Goal: Check status

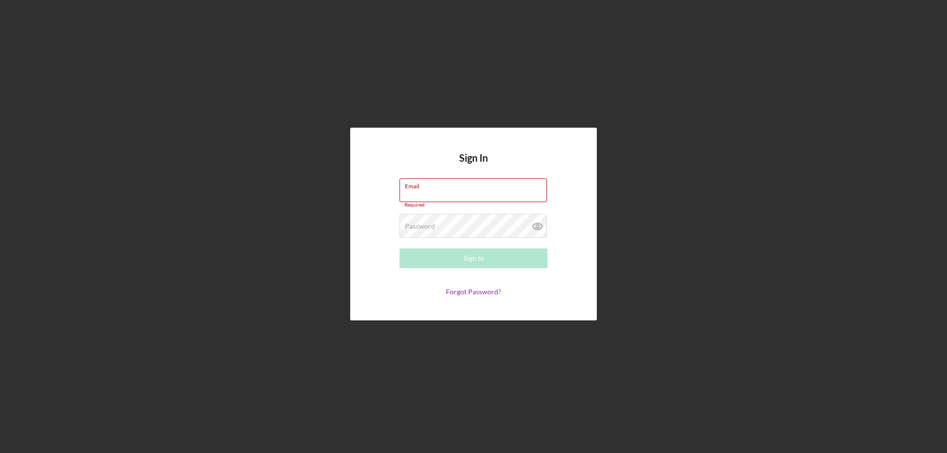
type input "[PERSON_NAME][EMAIL_ADDRESS][PERSON_NAME][DOMAIN_NAME]"
click at [486, 255] on button "Sign In" at bounding box center [473, 258] width 148 height 20
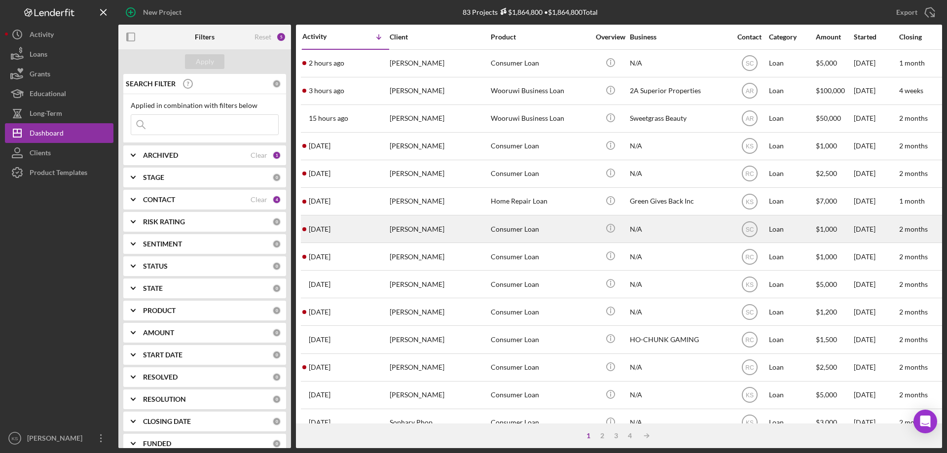
click at [420, 230] on div "[PERSON_NAME]" at bounding box center [438, 229] width 99 height 26
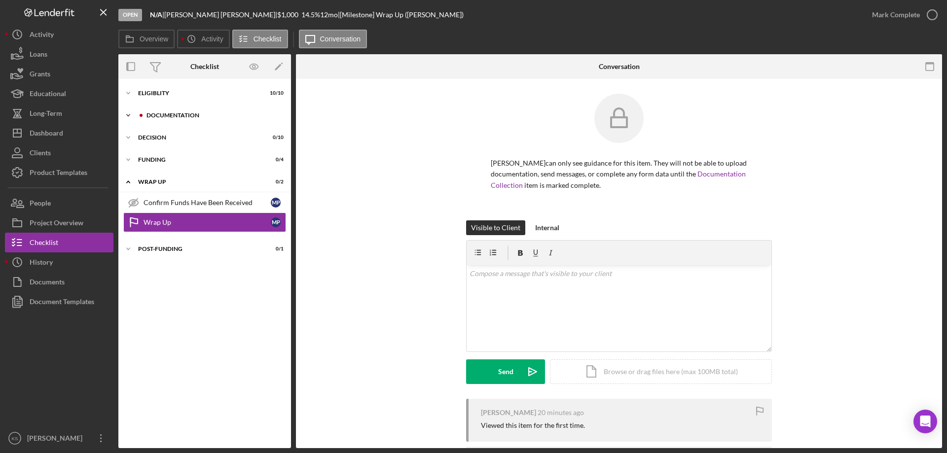
click at [161, 110] on div "Icon/Expander Documentation 0 / 9" at bounding box center [204, 115] width 173 height 20
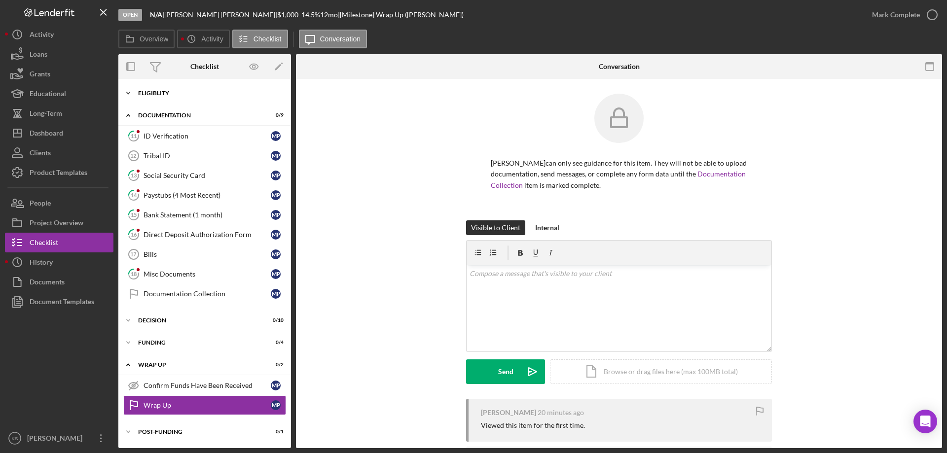
click at [161, 94] on div "Eligiblity" at bounding box center [208, 93] width 140 height 6
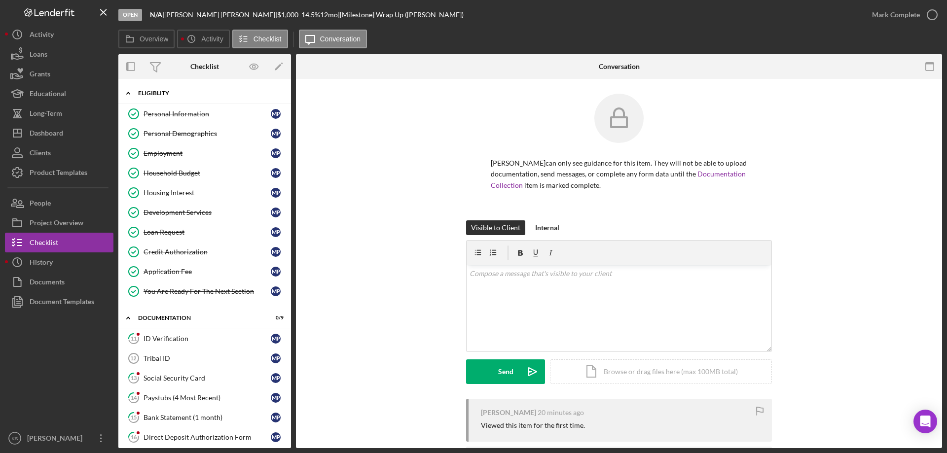
click at [161, 95] on div "Eligiblity" at bounding box center [208, 93] width 140 height 6
